Goal: Information Seeking & Learning: Learn about a topic

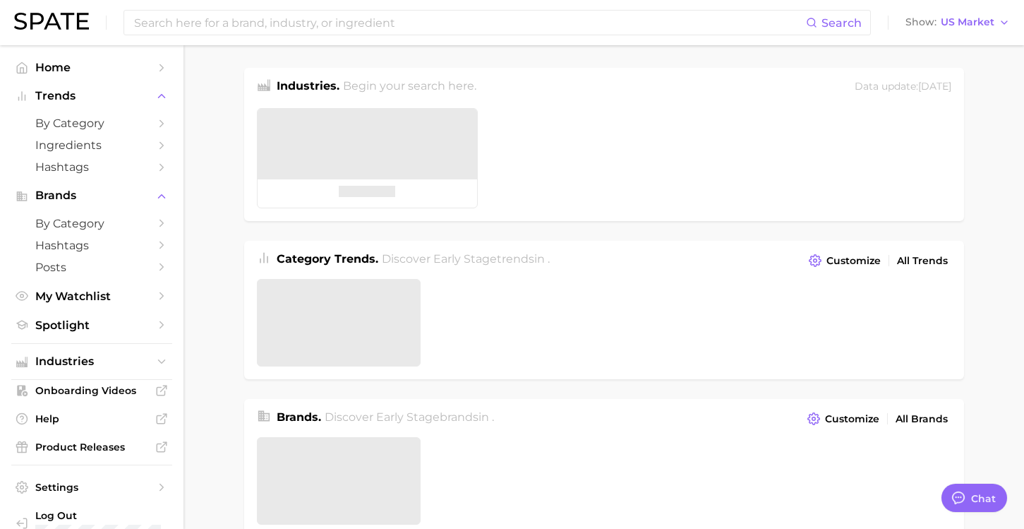
type textarea "x"
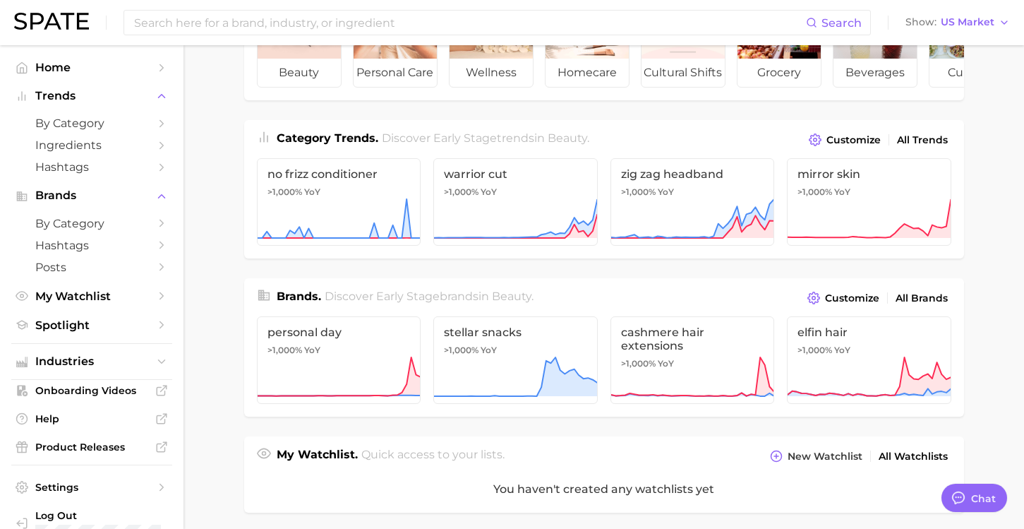
scroll to position [147, 0]
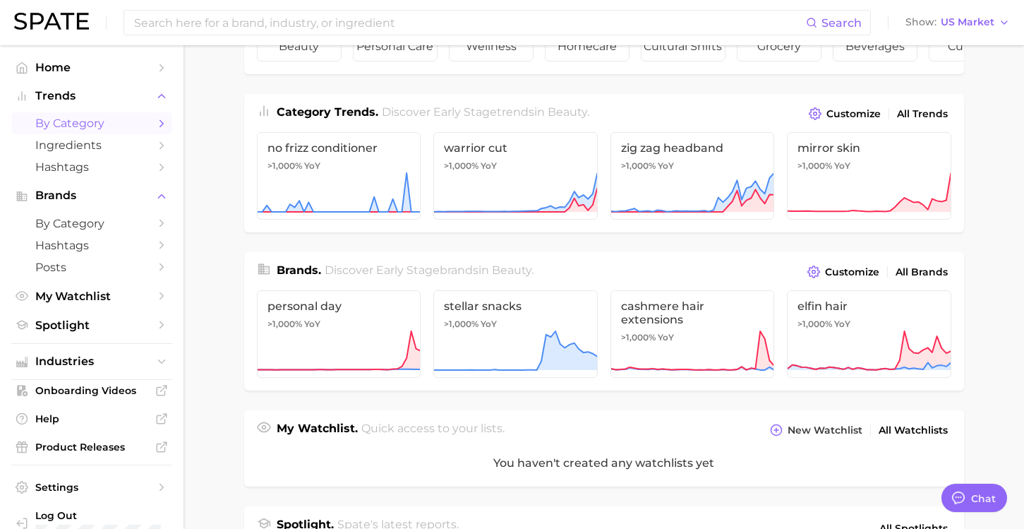
click at [84, 122] on span "by Category" at bounding box center [91, 122] width 113 height 13
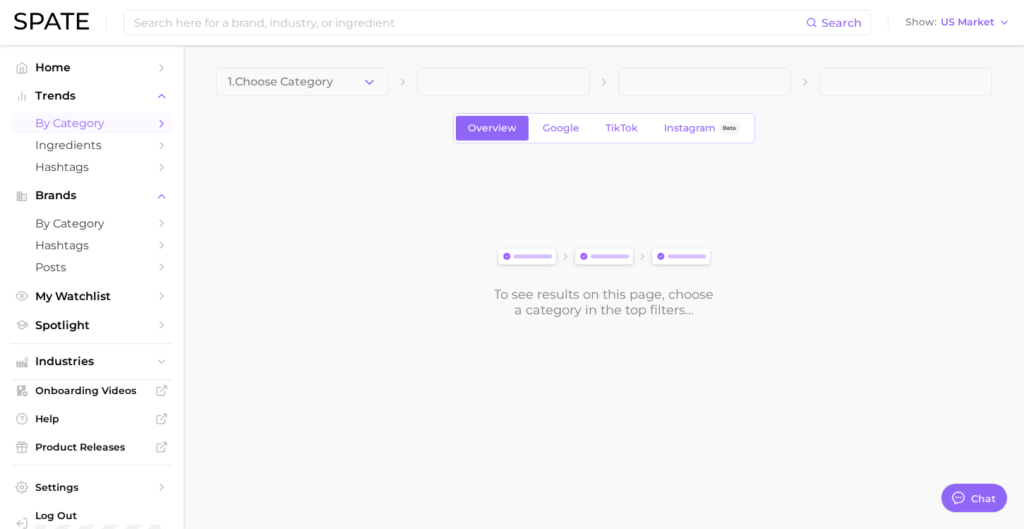
click at [385, 102] on div "1. Choose Category Overview Google TikTok Instagram Beta To see results on this…" at bounding box center [604, 193] width 776 height 250
click at [376, 93] on button "1. Choose Category" at bounding box center [302, 82] width 173 height 28
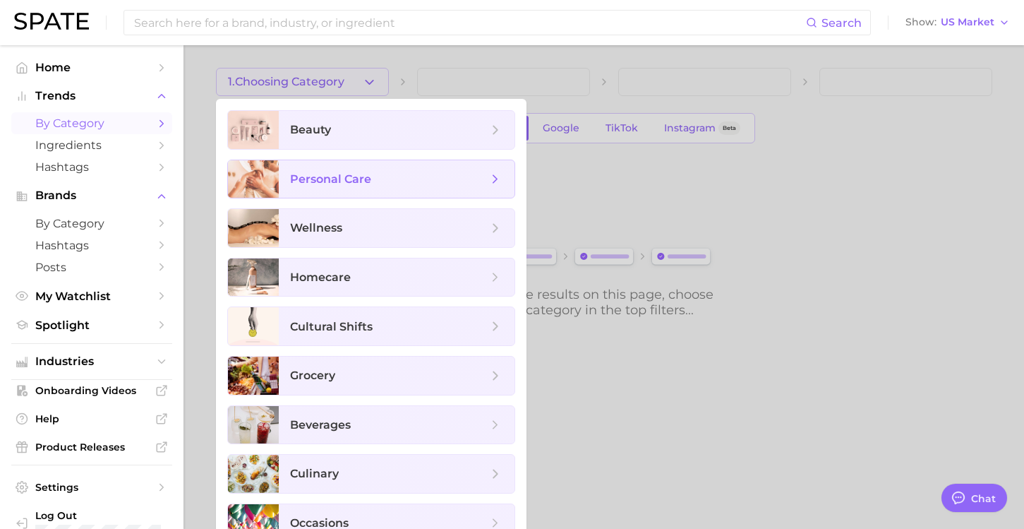
click at [320, 185] on span "personal care" at bounding box center [330, 178] width 81 height 13
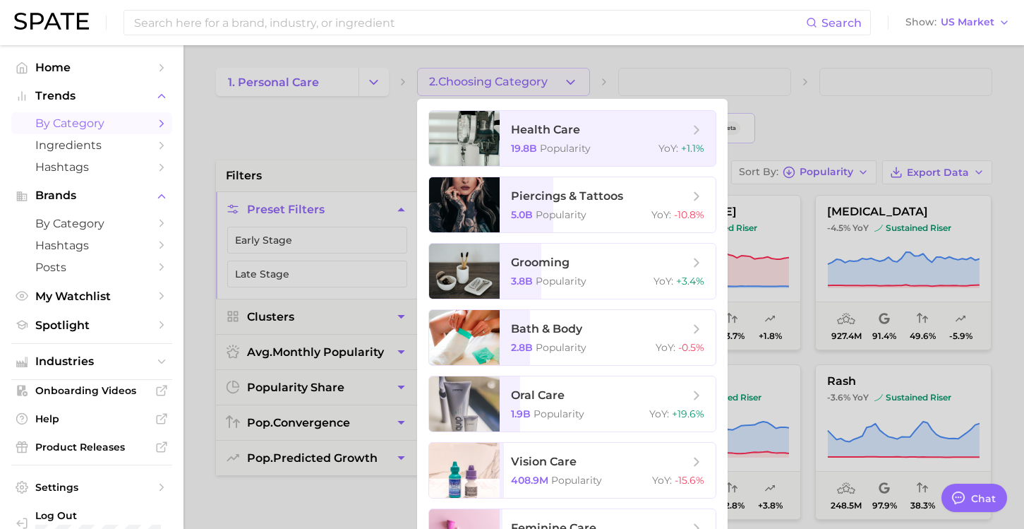
click at [306, 153] on div at bounding box center [512, 264] width 1024 height 529
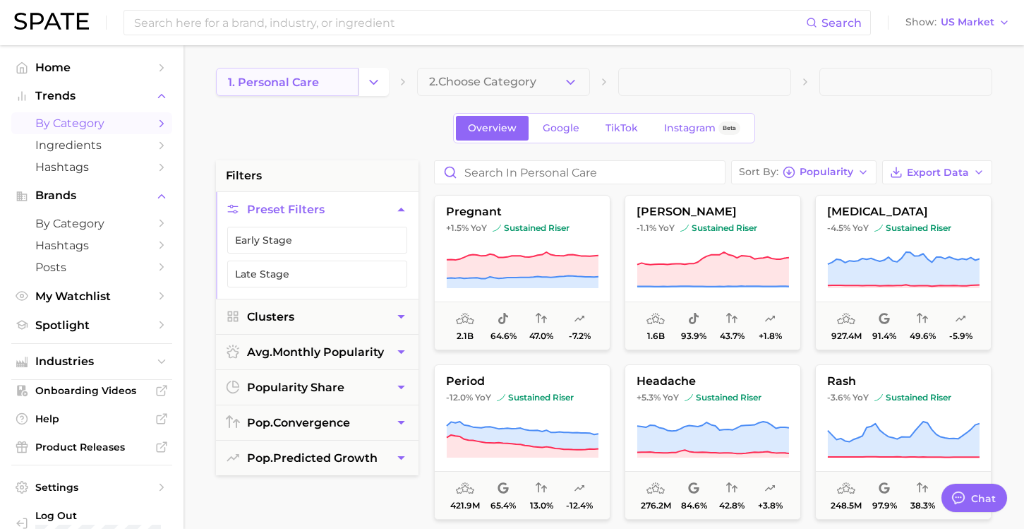
click at [292, 86] on span "1. personal care" at bounding box center [273, 82] width 91 height 13
click at [392, 86] on div "1. personal care 2. Choose Category" at bounding box center [604, 82] width 776 height 28
click at [374, 84] on icon "Change Category" at bounding box center [373, 82] width 15 height 15
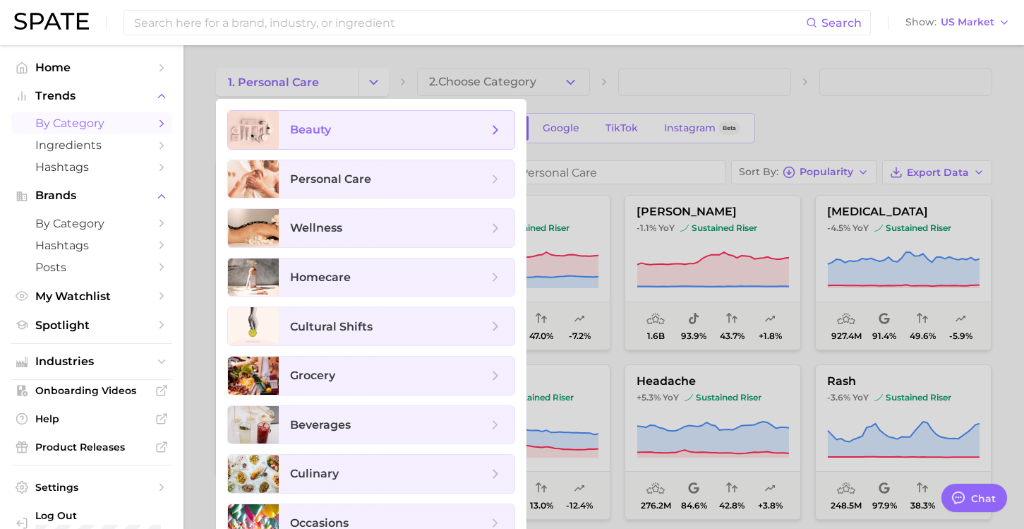
click at [357, 128] on span "beauty" at bounding box center [389, 130] width 198 height 16
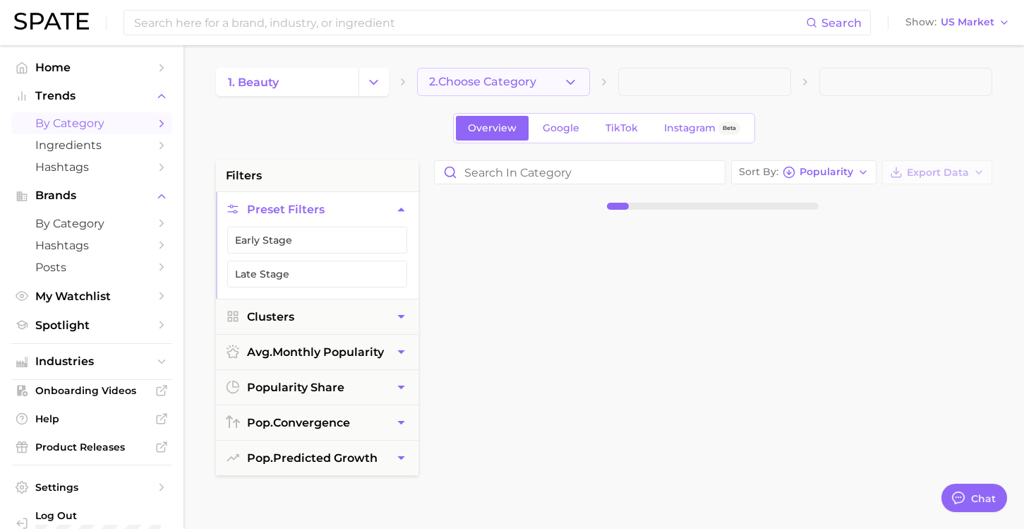
click at [536, 84] on span "2. Choose Category" at bounding box center [482, 82] width 107 height 13
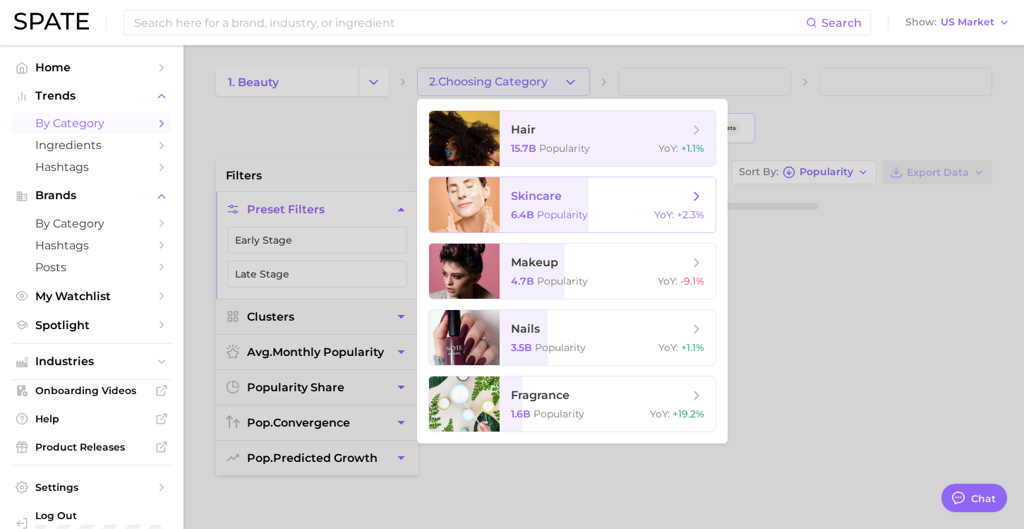
click at [549, 194] on span "skincare" at bounding box center [536, 195] width 51 height 13
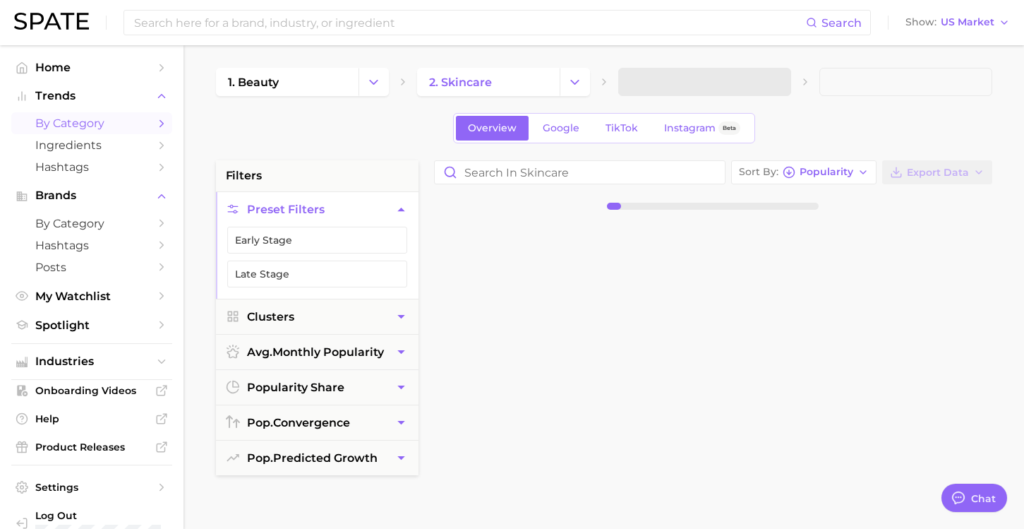
click at [702, 89] on span at bounding box center [704, 82] width 173 height 28
click at [699, 79] on span "3. Subcategory" at bounding box center [673, 82] width 86 height 13
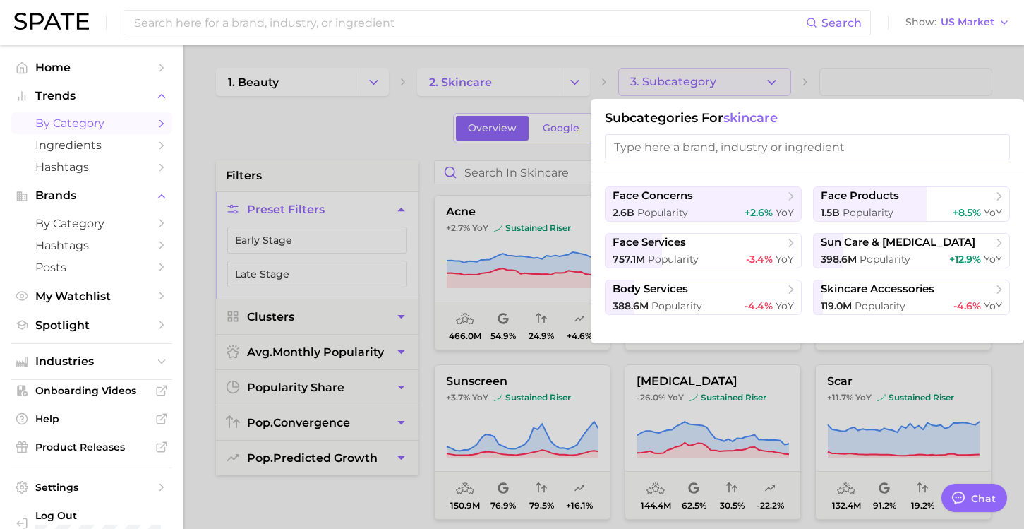
click at [769, 145] on input "search" at bounding box center [807, 147] width 405 height 26
type input "j"
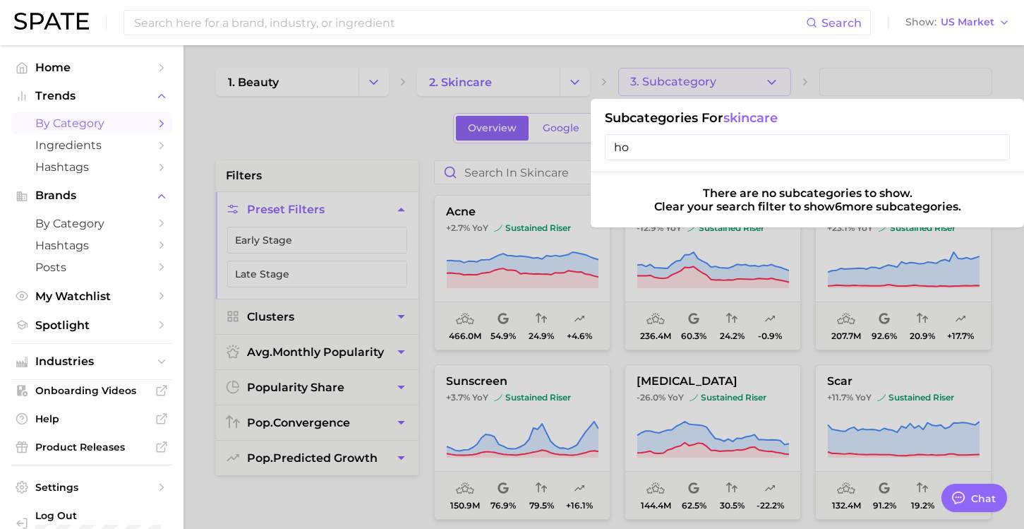
type input "h"
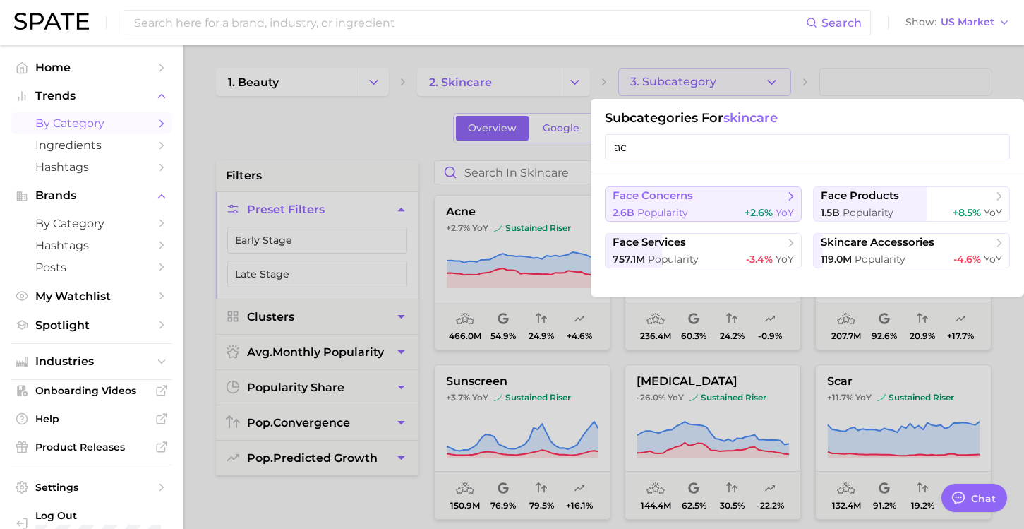
type input "ac"
click at [703, 200] on span "face concerns" at bounding box center [699, 196] width 172 height 14
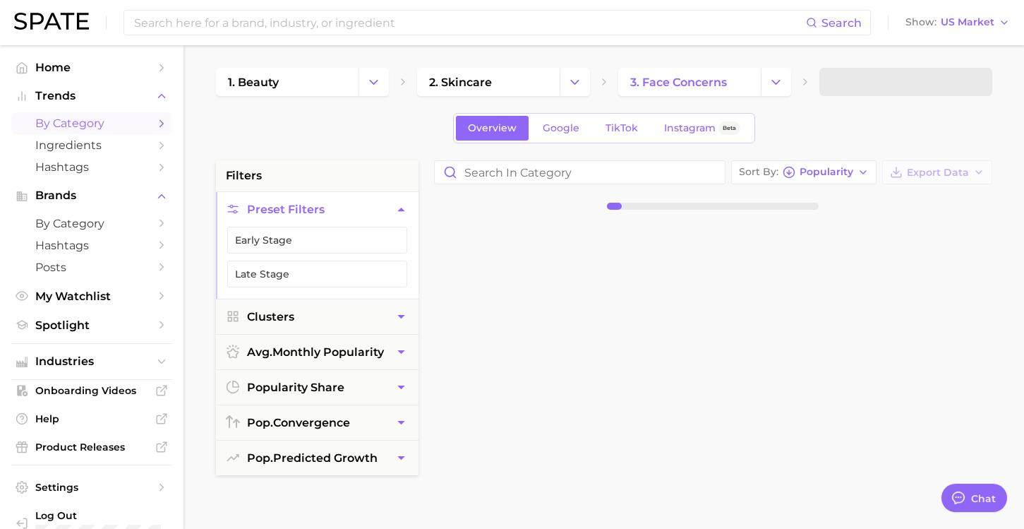
click at [853, 78] on span at bounding box center [905, 82] width 173 height 28
click at [872, 78] on span "4. Subcategory" at bounding box center [875, 82] width 88 height 13
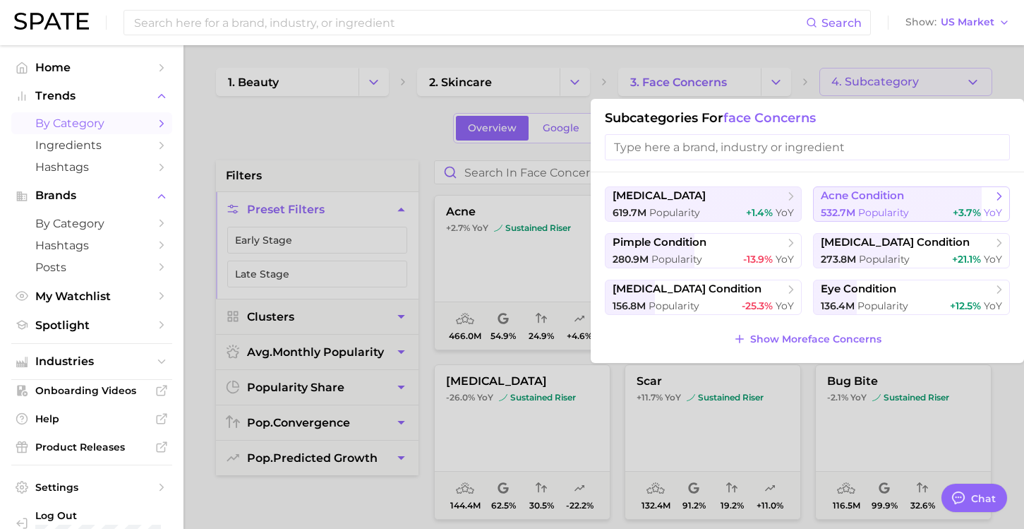
click at [899, 189] on span "acne condition" at bounding box center [862, 195] width 83 height 13
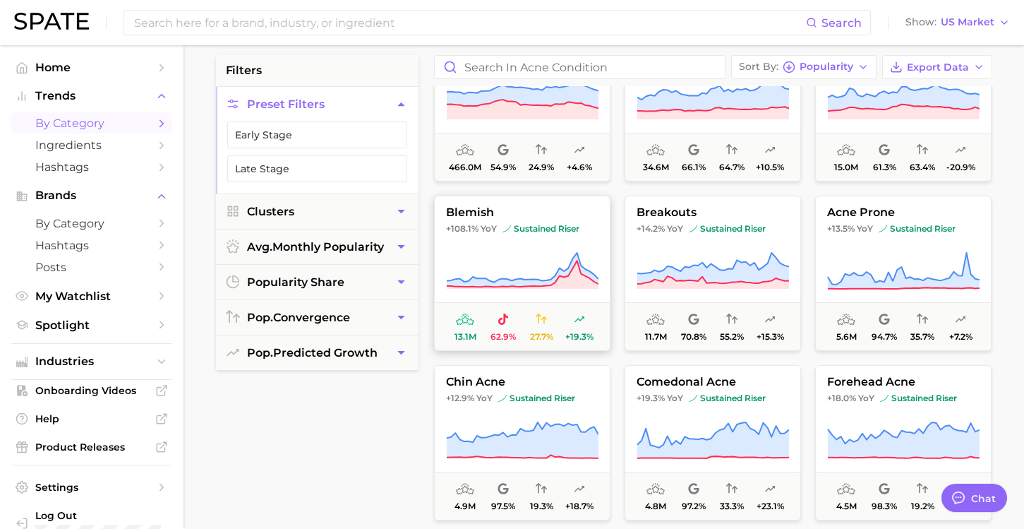
scroll to position [75, 0]
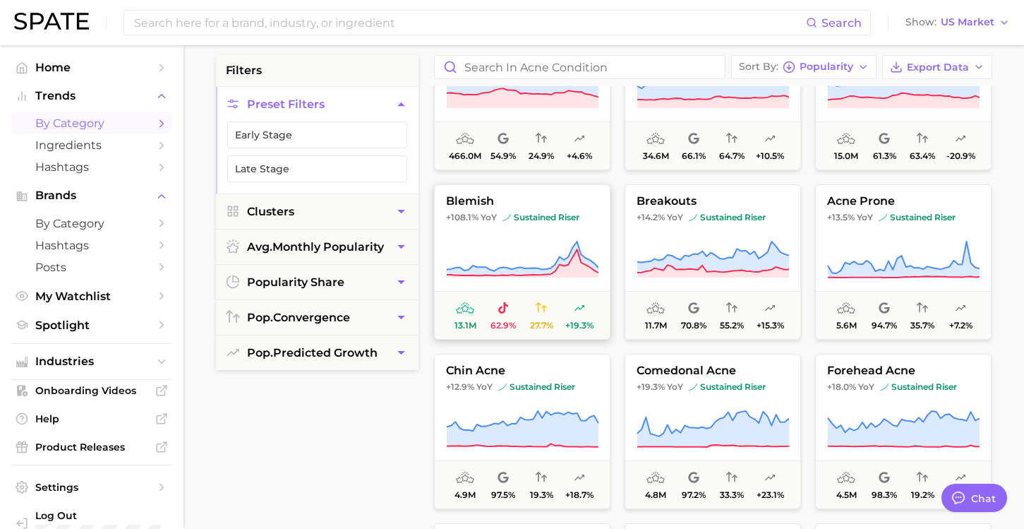
click at [531, 232] on button "blemish +108.1% YoY sustained riser 13.1m 62.9% 27.7% +19.3%" at bounding box center [522, 261] width 176 height 155
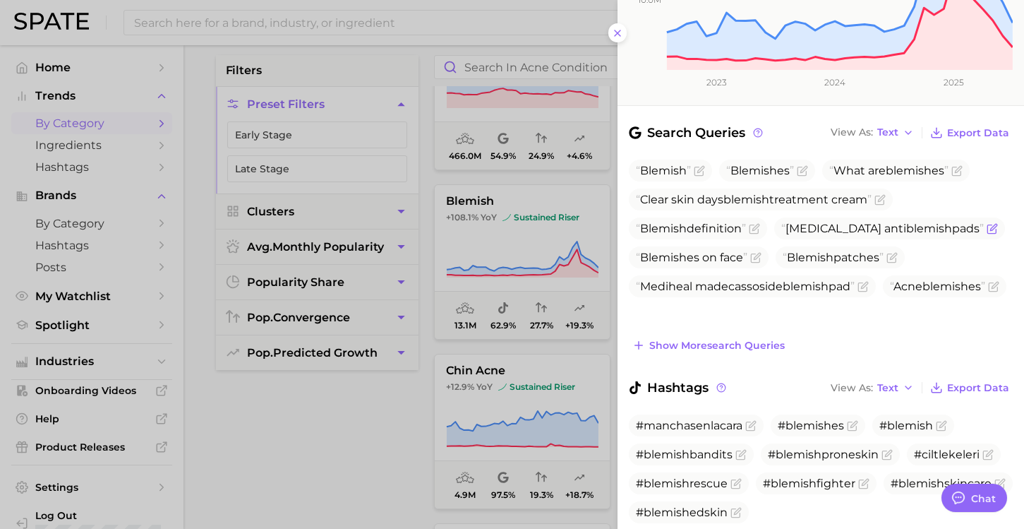
scroll to position [376, 0]
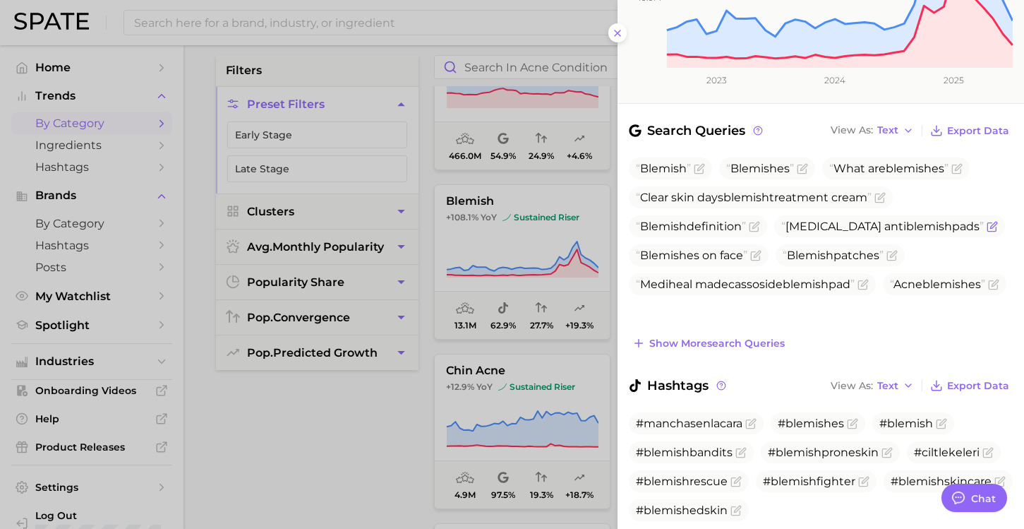
drag, startPoint x: 794, startPoint y: 203, endPoint x: 944, endPoint y: 203, distance: 149.6
click at [944, 220] on span "Noxzema anti blemish pads" at bounding box center [882, 226] width 203 height 13
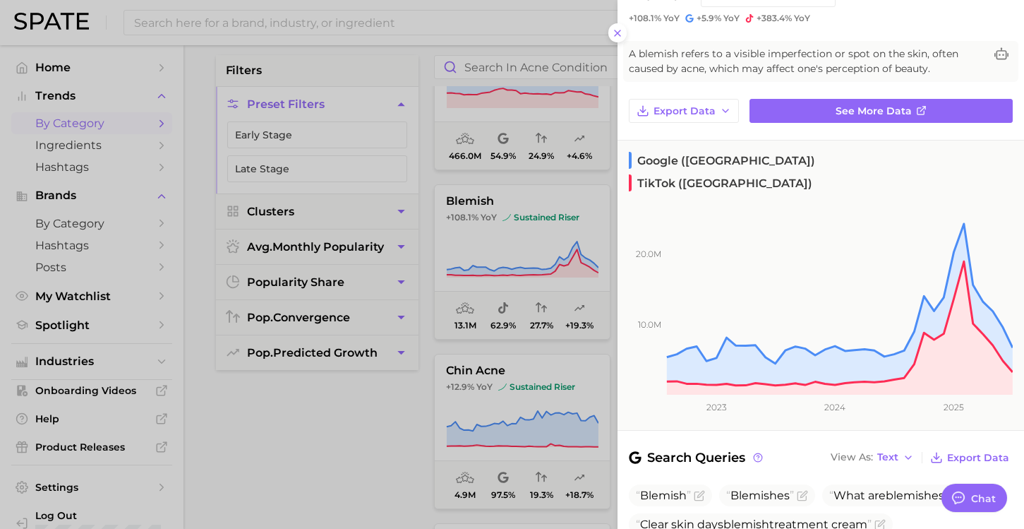
scroll to position [0, 0]
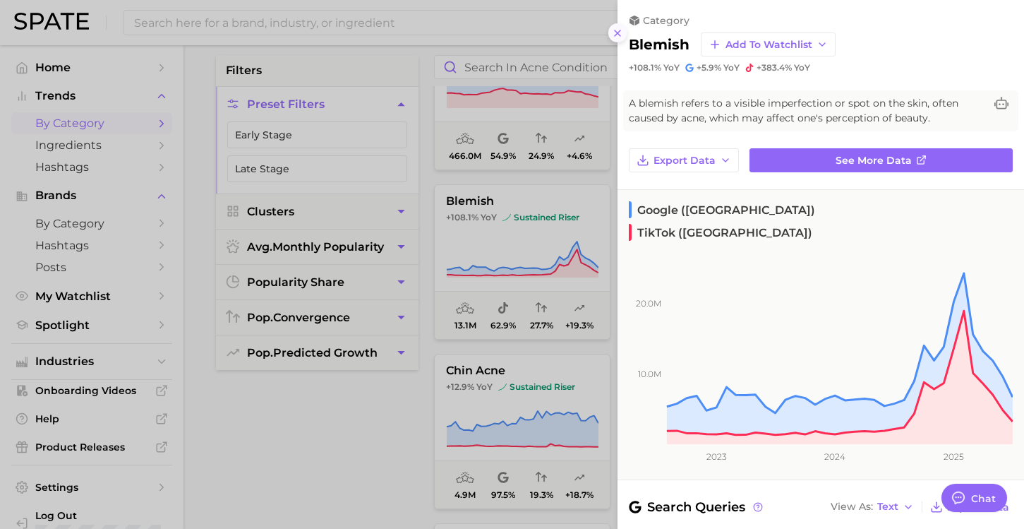
click at [613, 30] on icon at bounding box center [617, 33] width 11 height 11
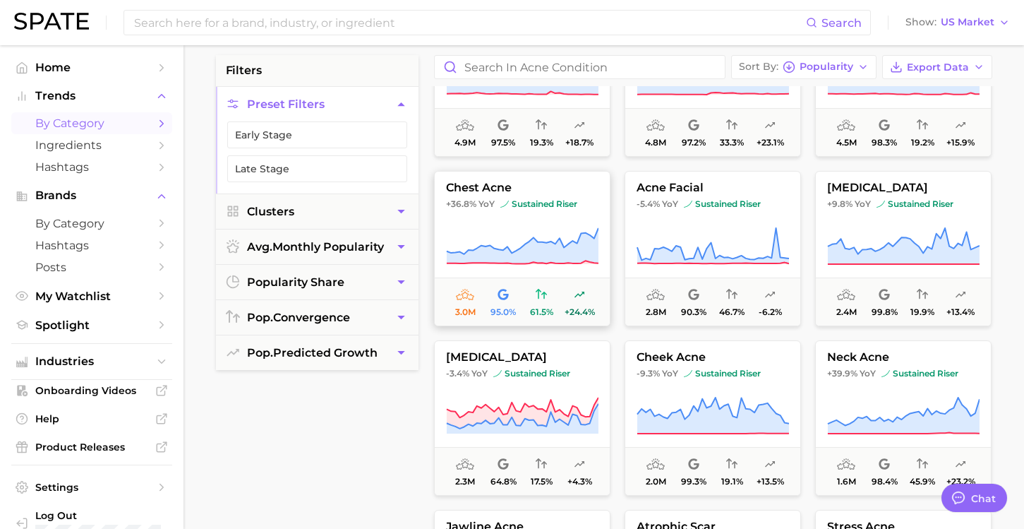
scroll to position [440, 0]
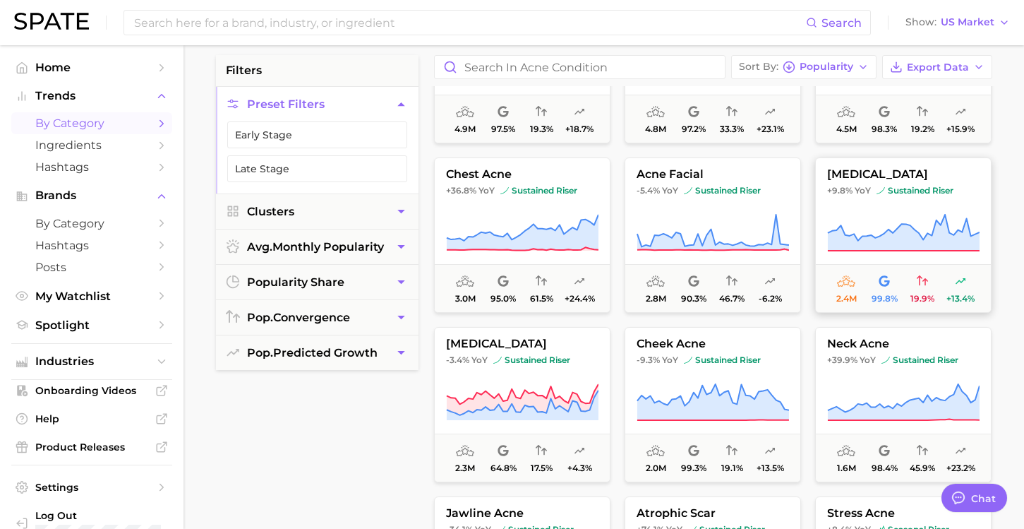
click at [875, 208] on button "acne vulgaris +9.8% YoY sustained riser 2.4m 99.8% 19.9% +13.4%" at bounding box center [903, 234] width 176 height 155
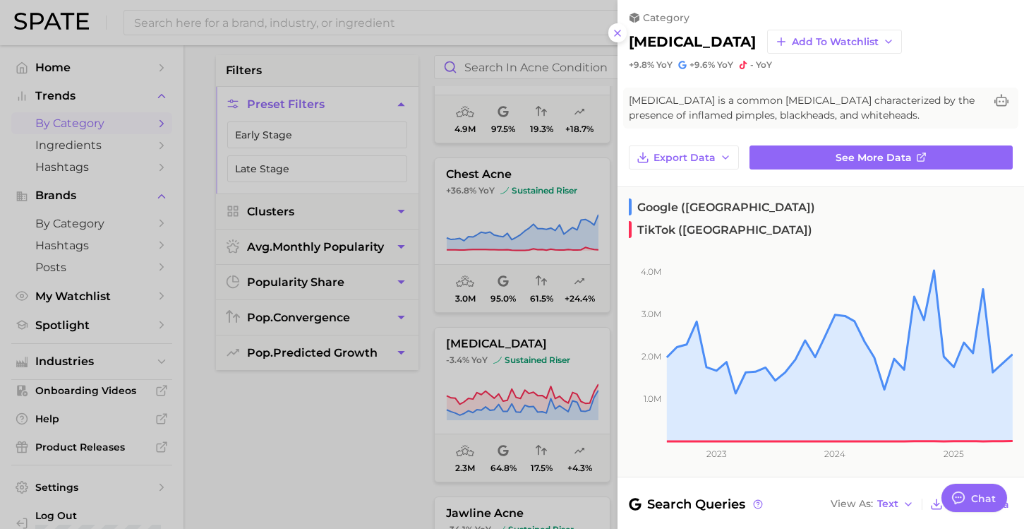
scroll to position [0, 0]
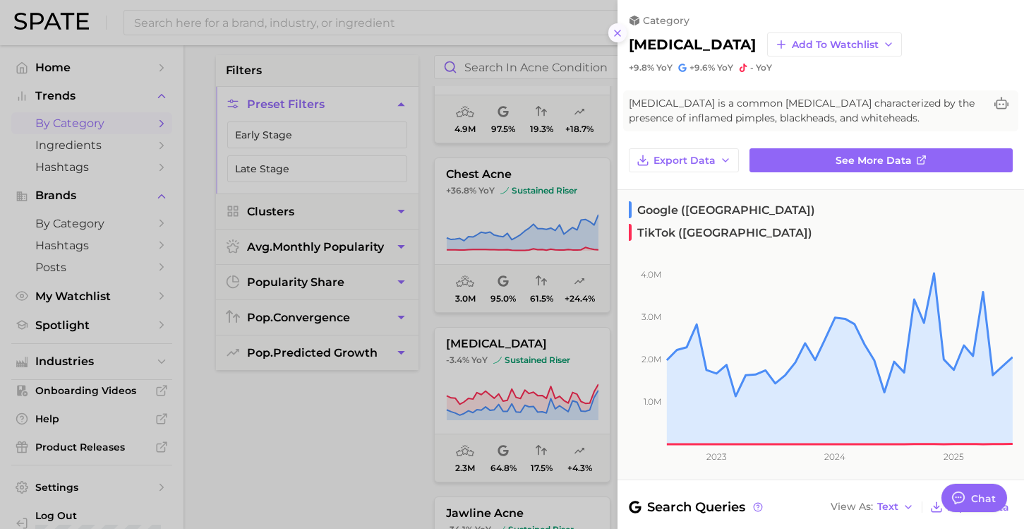
click at [619, 36] on icon at bounding box center [617, 33] width 11 height 11
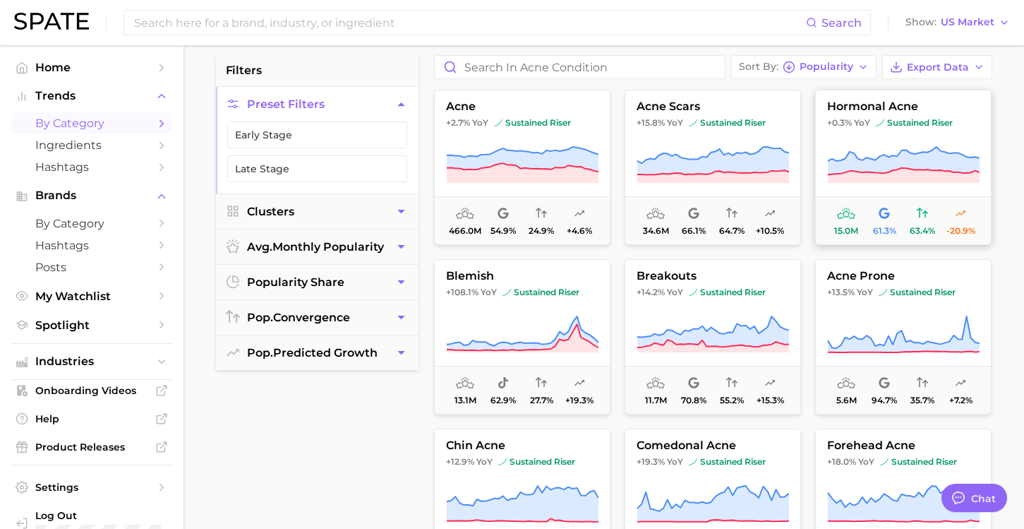
click at [896, 138] on button "hormonal acne +0.3% YoY sustained riser 15.0m 61.3% 63.4% -20.9%" at bounding box center [903, 167] width 176 height 155
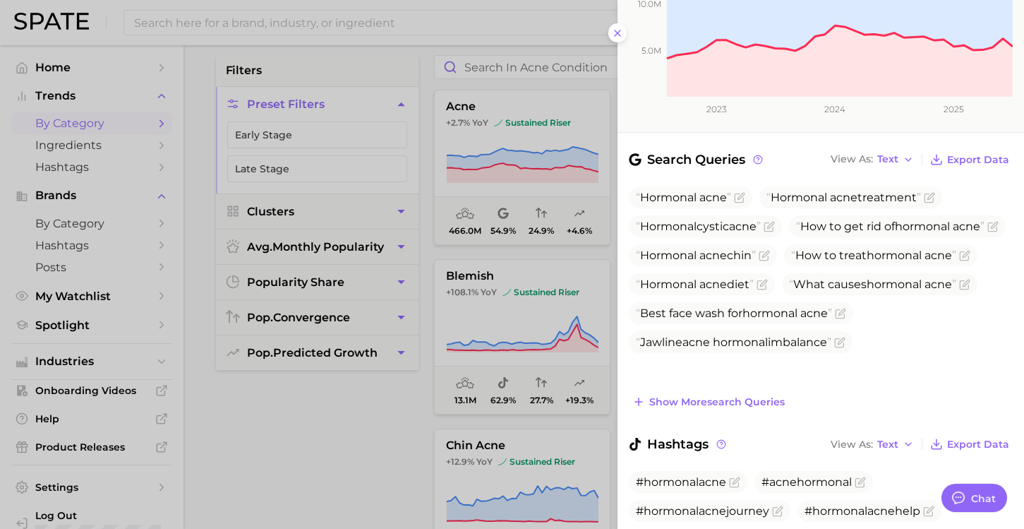
scroll to position [495, 0]
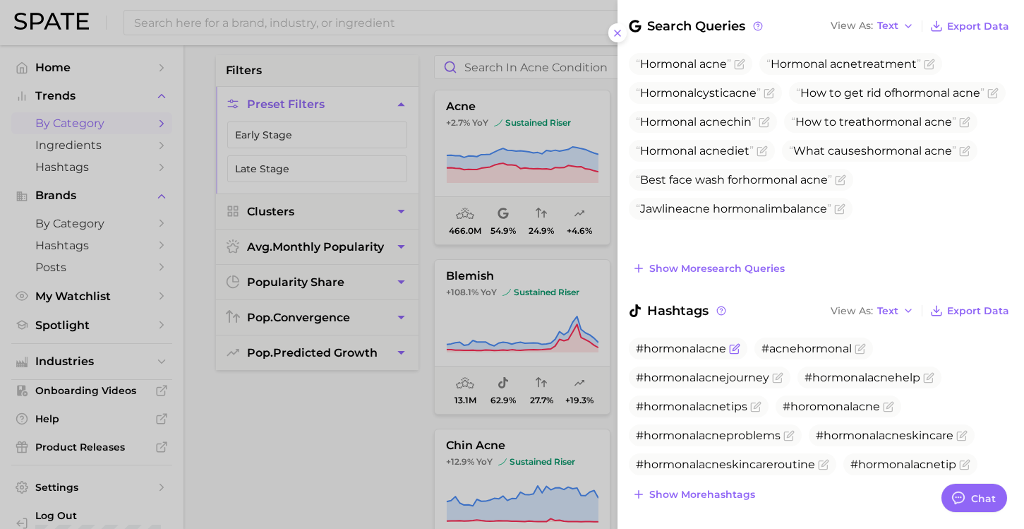
click at [694, 342] on span "#hormonalacne" at bounding box center [681, 348] width 90 height 13
click at [740, 343] on icon "Flag as miscategorized or irrelevant" at bounding box center [734, 348] width 11 height 11
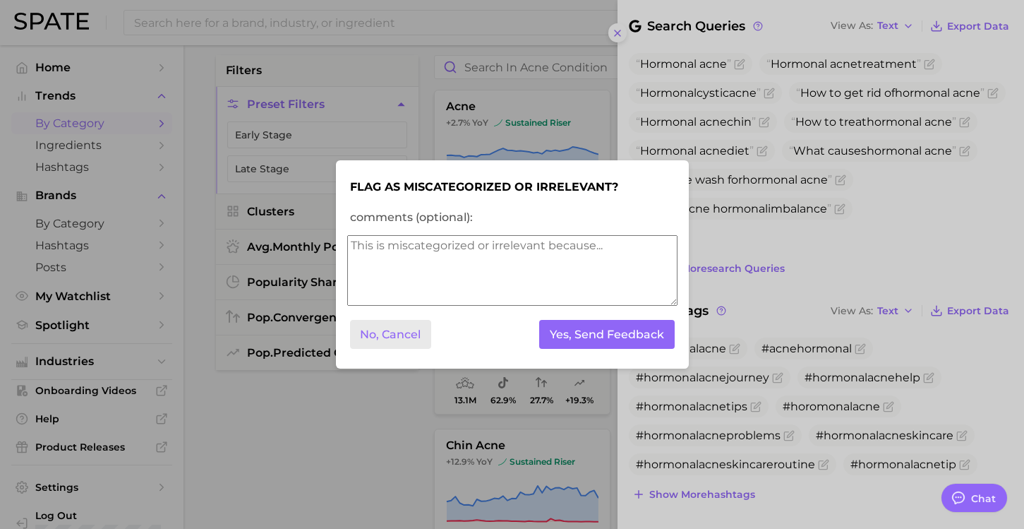
click at [365, 339] on button "No, Cancel" at bounding box center [391, 334] width 82 height 29
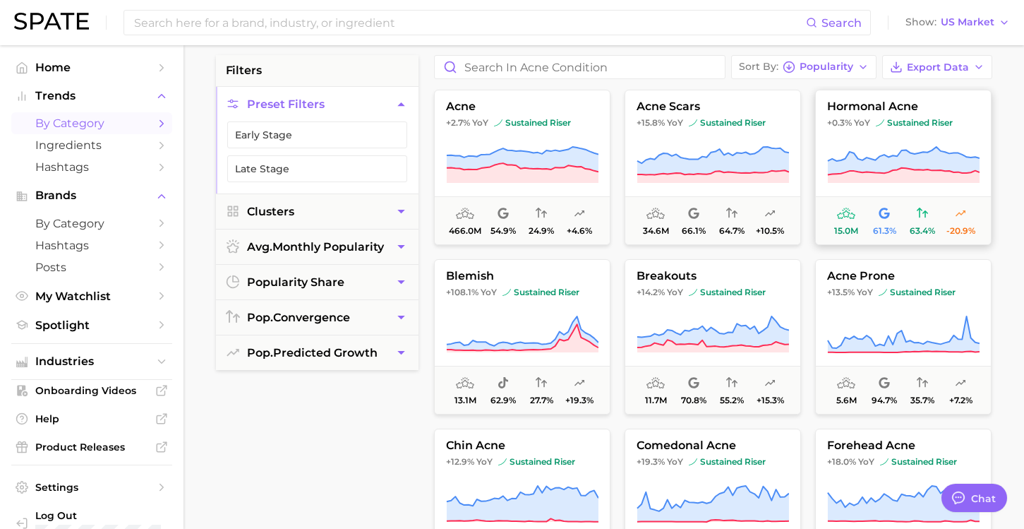
click at [898, 154] on icon at bounding box center [903, 154] width 152 height 14
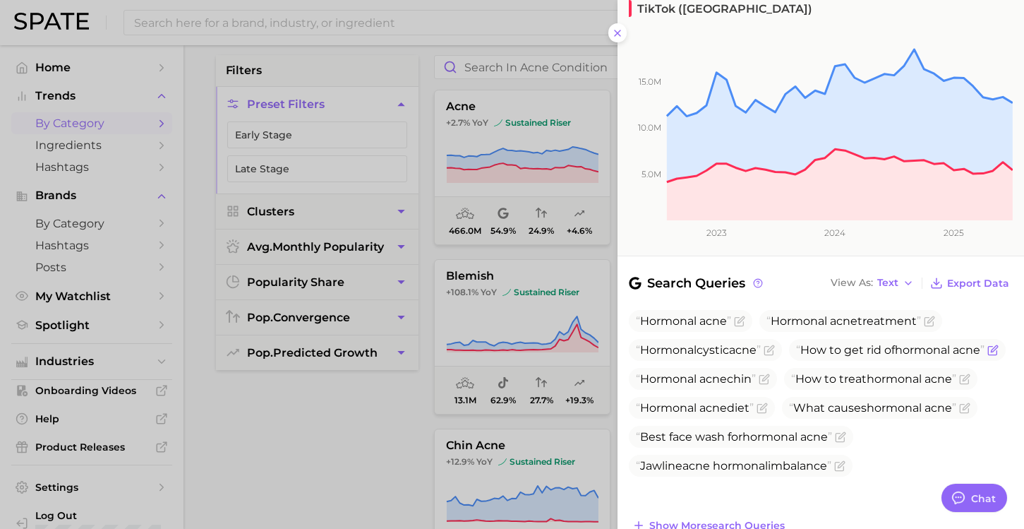
scroll to position [244, 0]
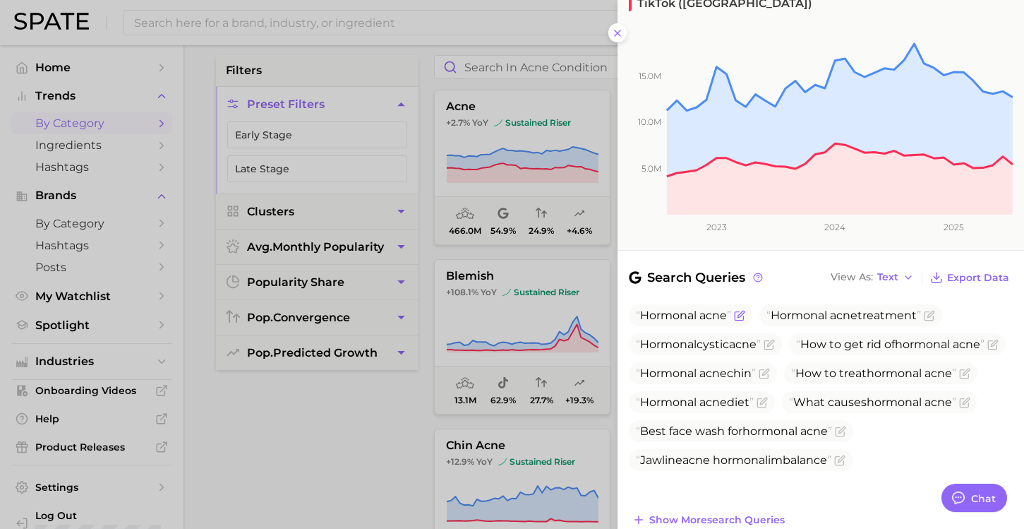
click at [675, 308] on span "Hormonal" at bounding box center [668, 314] width 56 height 13
click at [819, 308] on span "Hormonal" at bounding box center [799, 314] width 56 height 13
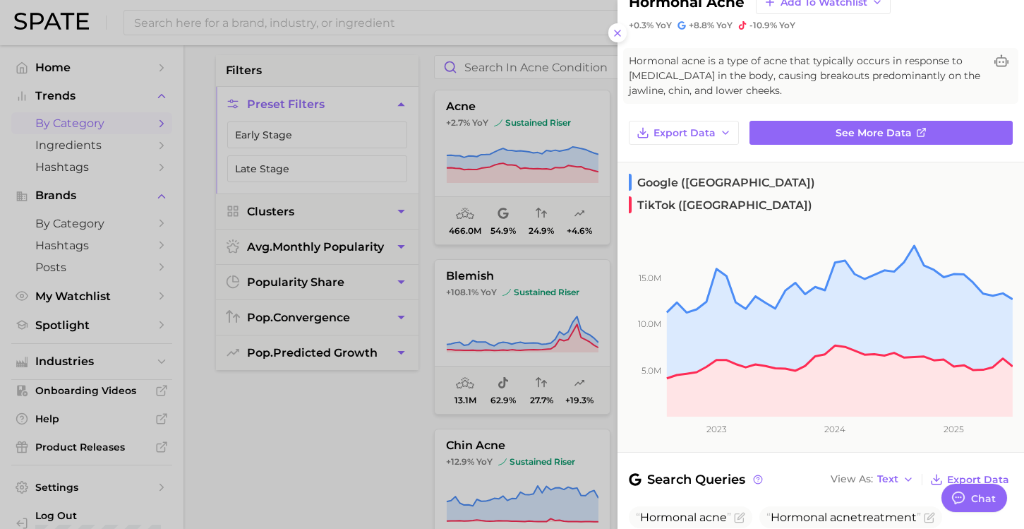
scroll to position [0, 0]
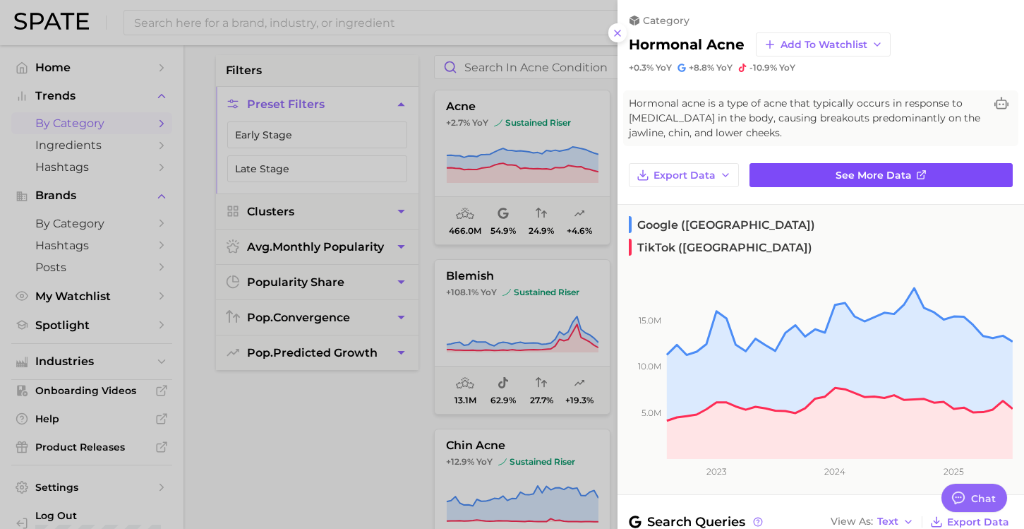
click at [803, 175] on link "See more data" at bounding box center [881, 175] width 263 height 24
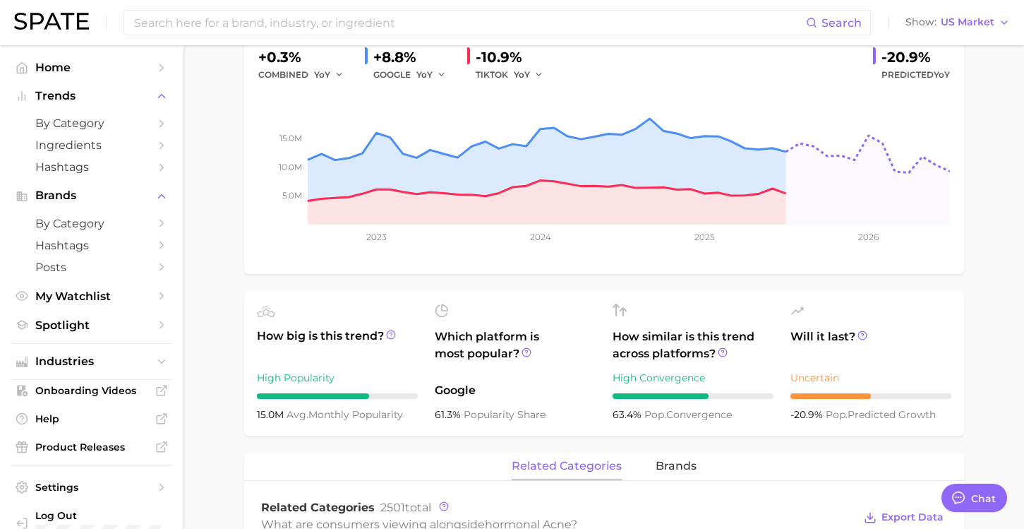
type textarea "x"
